Goal: Information Seeking & Learning: Find specific fact

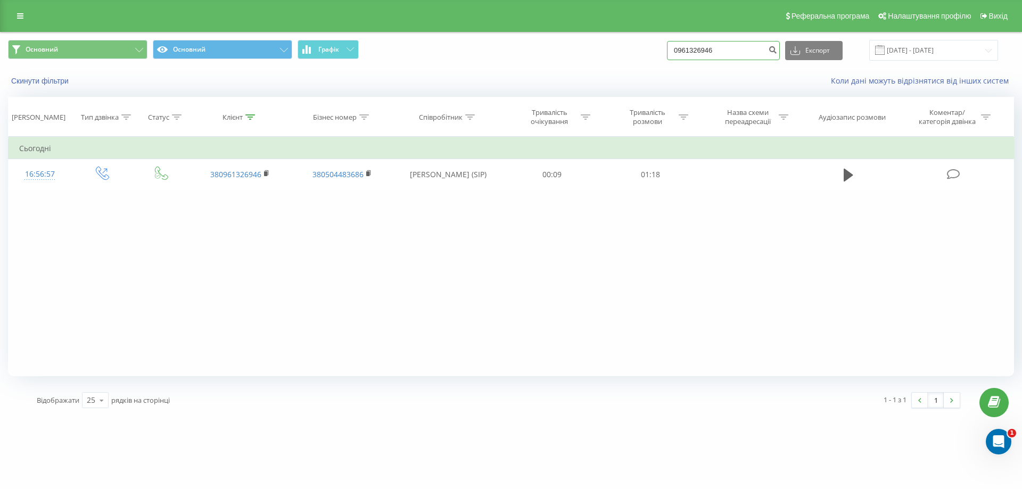
click at [737, 50] on input "0961326946" at bounding box center [723, 50] width 113 height 19
paste input "674902528"
type input "0674902528"
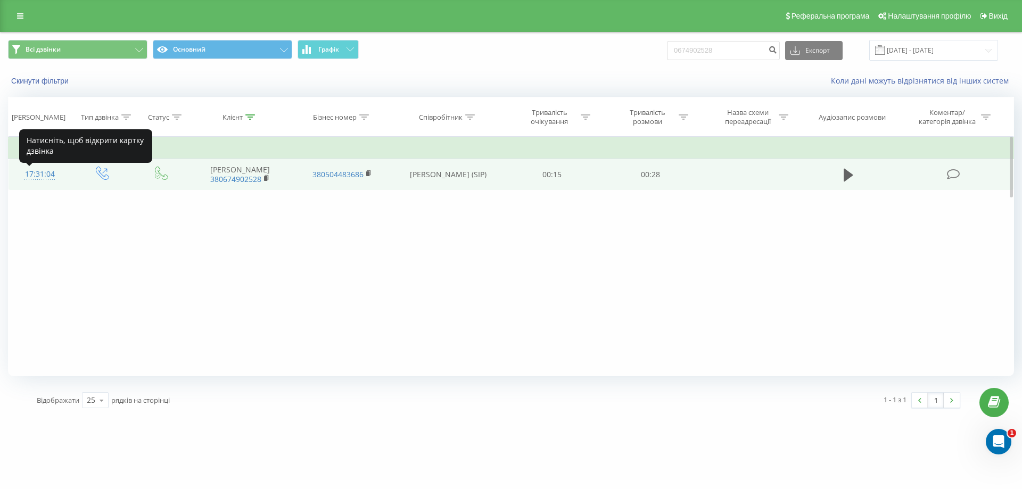
click at [45, 179] on div "17:31:04" at bounding box center [40, 174] width 42 height 21
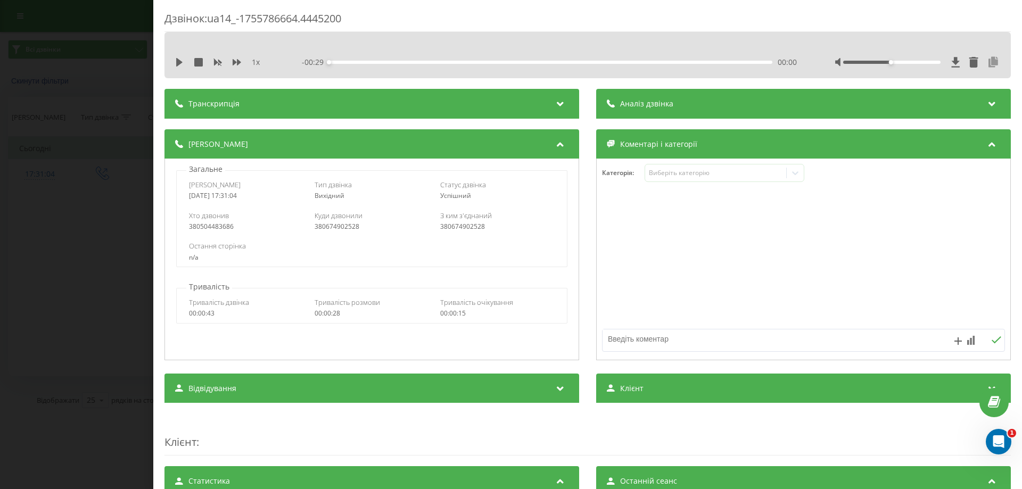
click at [987, 61] on icon at bounding box center [993, 62] width 13 height 11
click at [125, 140] on div "Дзвінок : ua14_-1755786664.4445200 1 x - 00:29 00:00 00:00 Транскрипція Для AI-…" at bounding box center [511, 244] width 1022 height 489
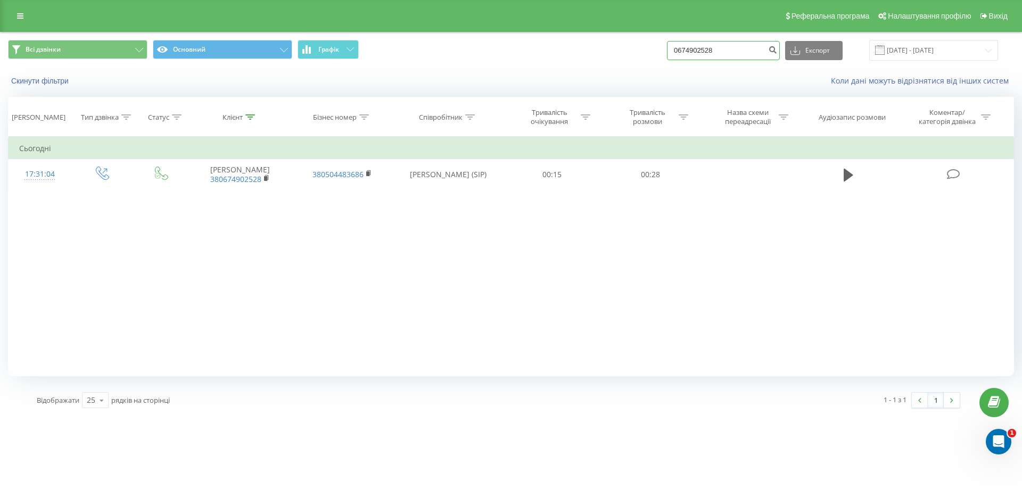
click at [752, 46] on input "0674902528" at bounding box center [723, 50] width 113 height 19
paste input "494400"
type input "0674494400"
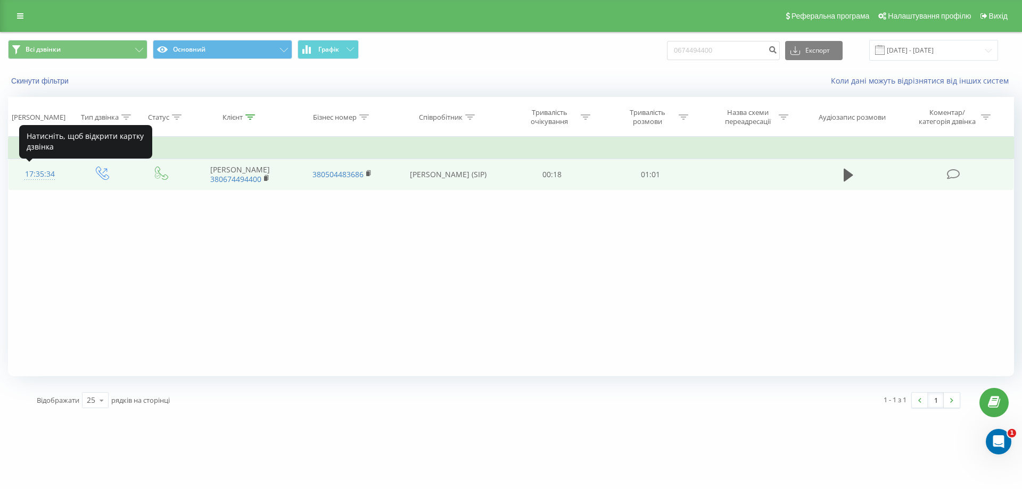
click at [55, 175] on div "17:35:34" at bounding box center [40, 174] width 42 height 21
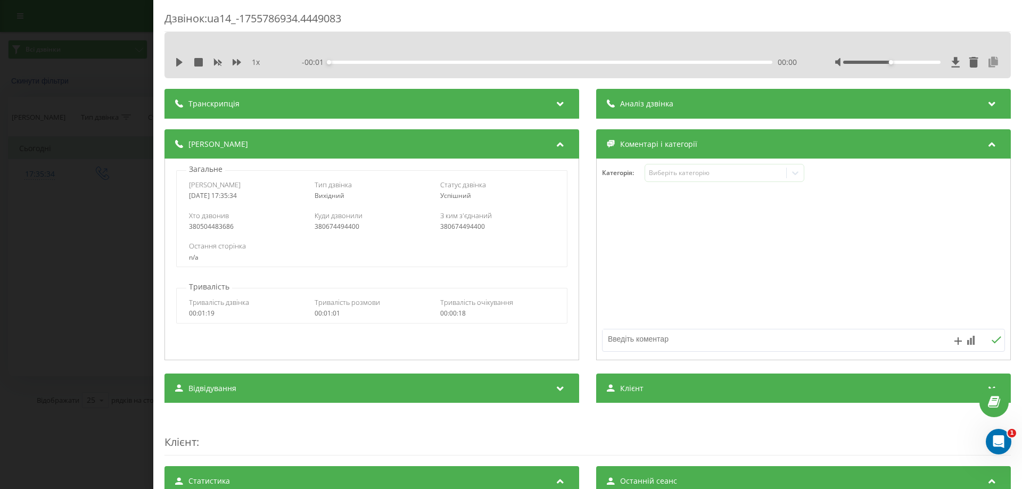
click at [987, 59] on icon at bounding box center [993, 62] width 13 height 11
click at [21, 375] on div "Дзвінок : ua14_-1755786934.4449083 1 x - 00:01 00:00 00:00 Транскрипція Для AI-…" at bounding box center [511, 244] width 1022 height 489
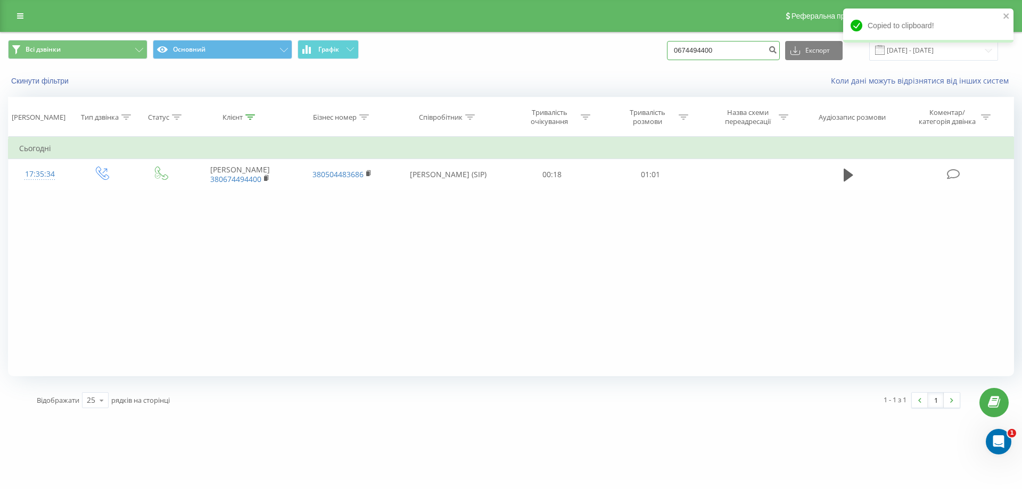
click at [725, 51] on input "0674494400" at bounding box center [723, 50] width 113 height 19
paste input "977705038"
type input "0977705038"
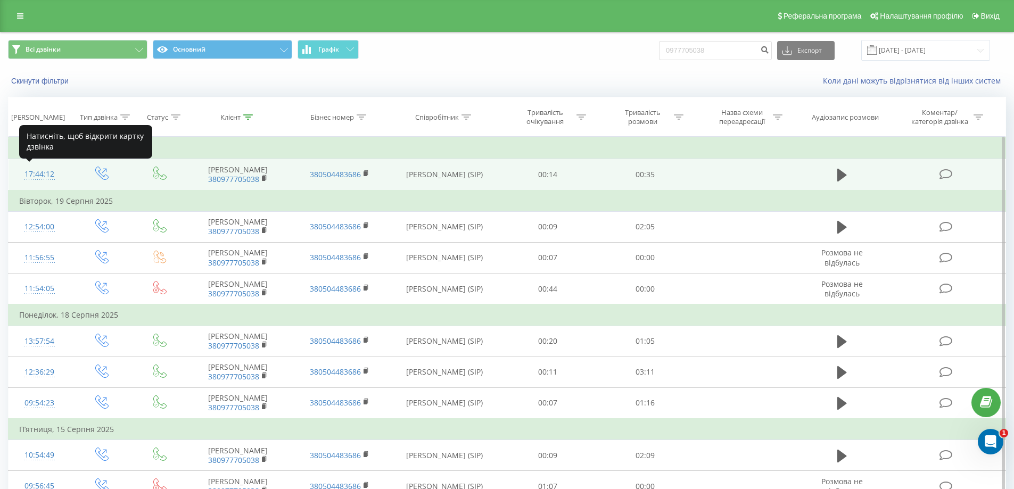
click at [38, 178] on div "17:44:12" at bounding box center [39, 174] width 41 height 21
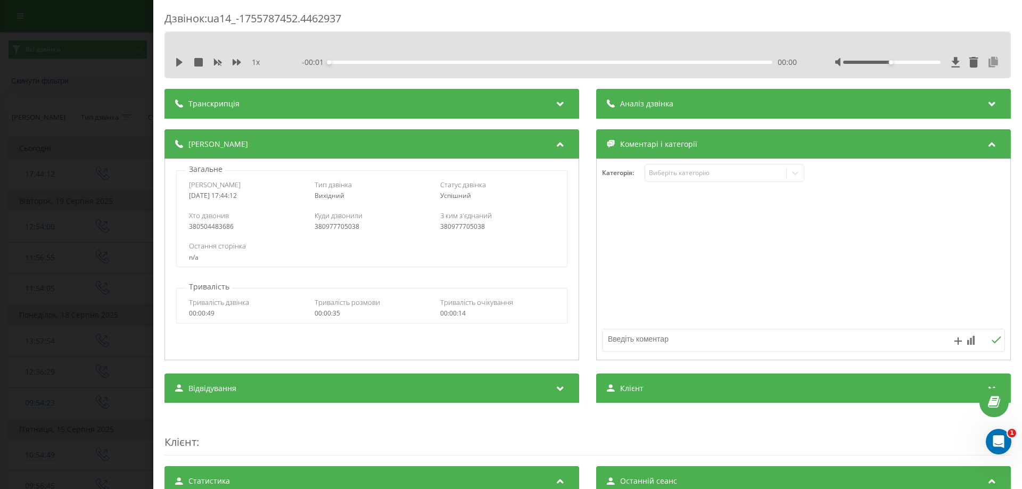
click at [987, 62] on icon at bounding box center [993, 62] width 13 height 11
click at [80, 178] on div "Дзвінок : ua14_-1755787452.4462937 1 x - 00:01 00:00 00:00 Транскрипція Для AI-…" at bounding box center [511, 244] width 1022 height 489
